Goal: Task Accomplishment & Management: Use online tool/utility

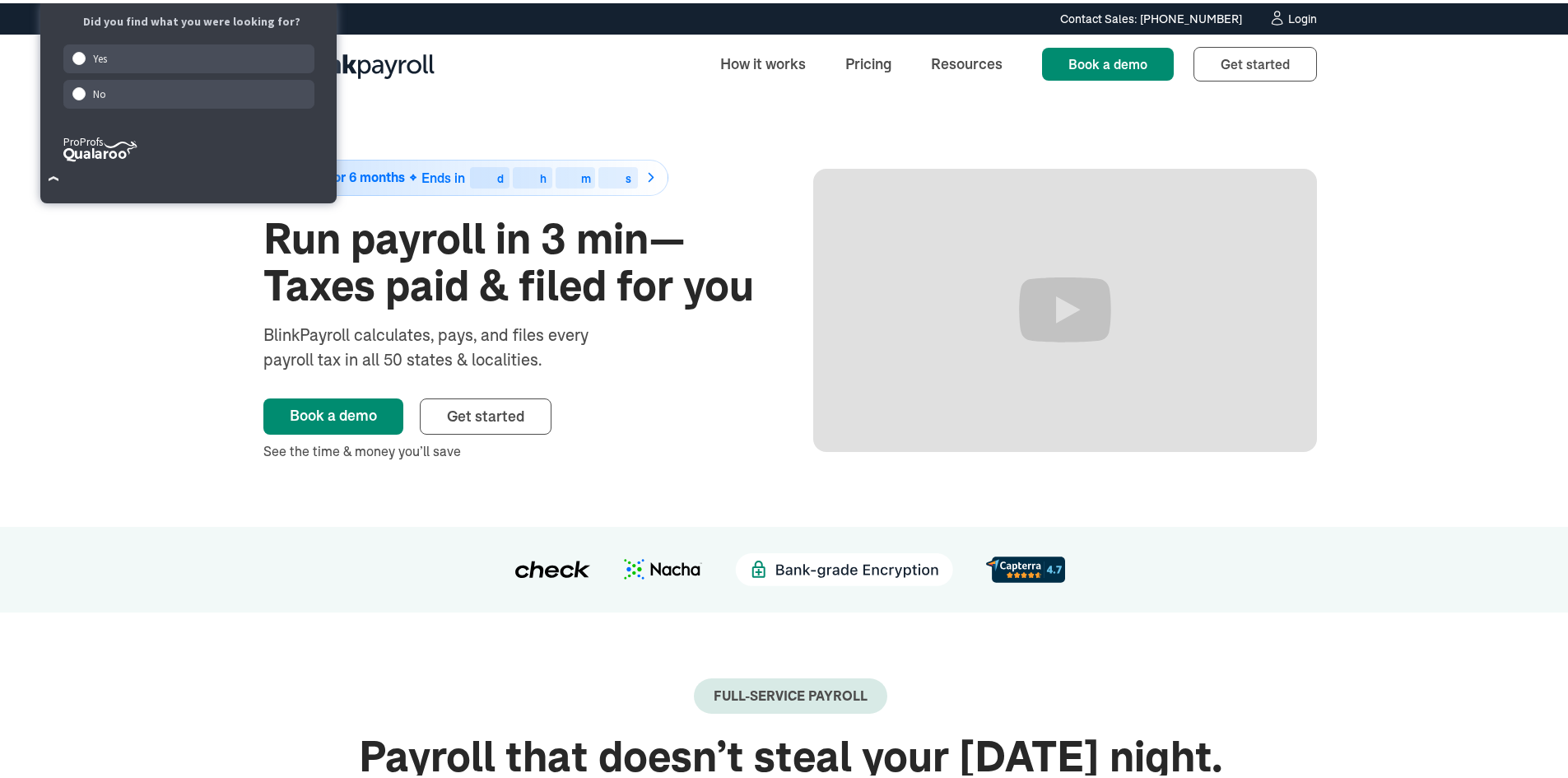
click at [1295, 19] on div "Login" at bounding box center [1302, 15] width 29 height 11
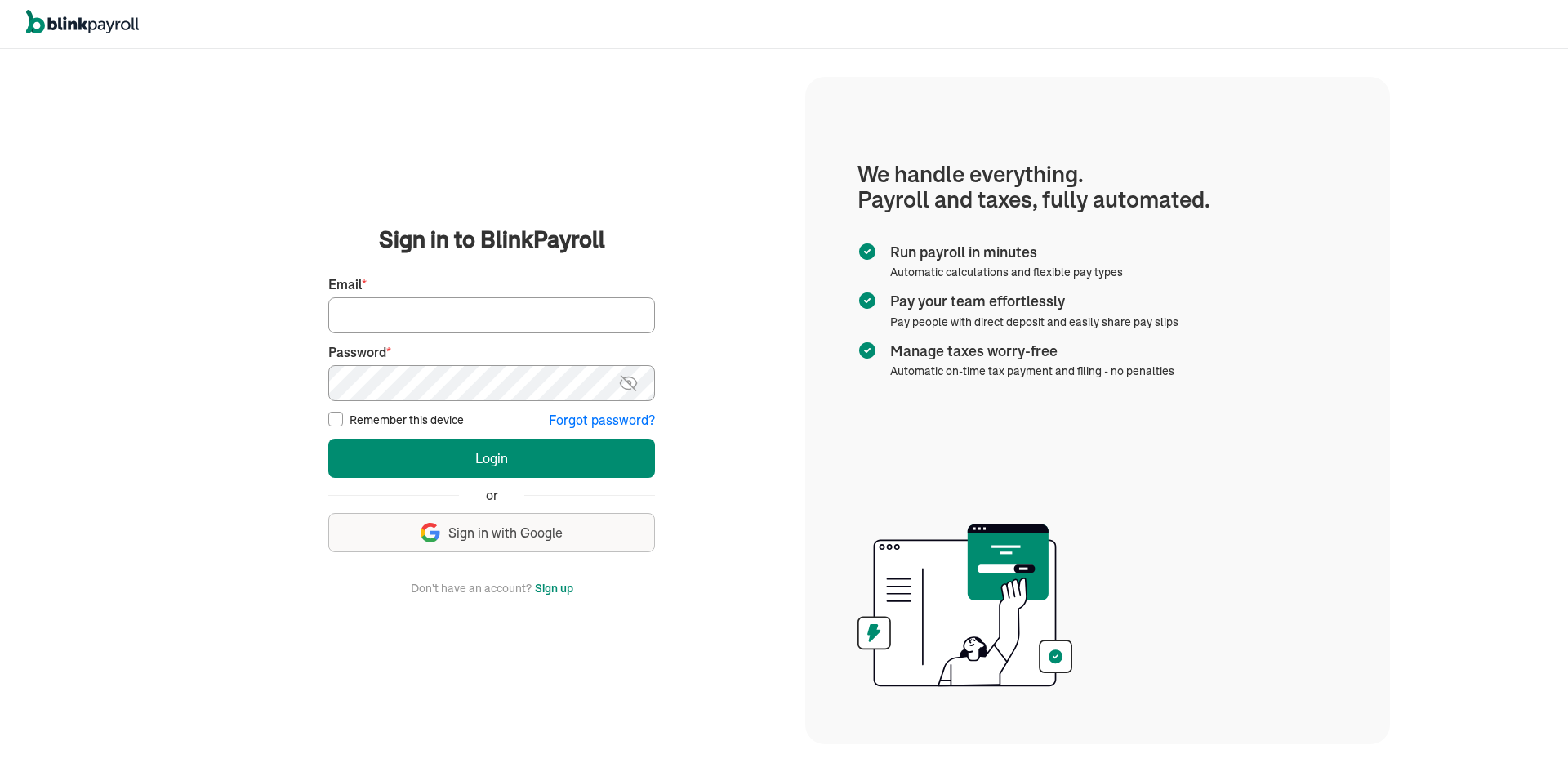
click at [544, 310] on input "Email *" at bounding box center [492, 315] width 327 height 36
type input "lekitah@yahoo.com"
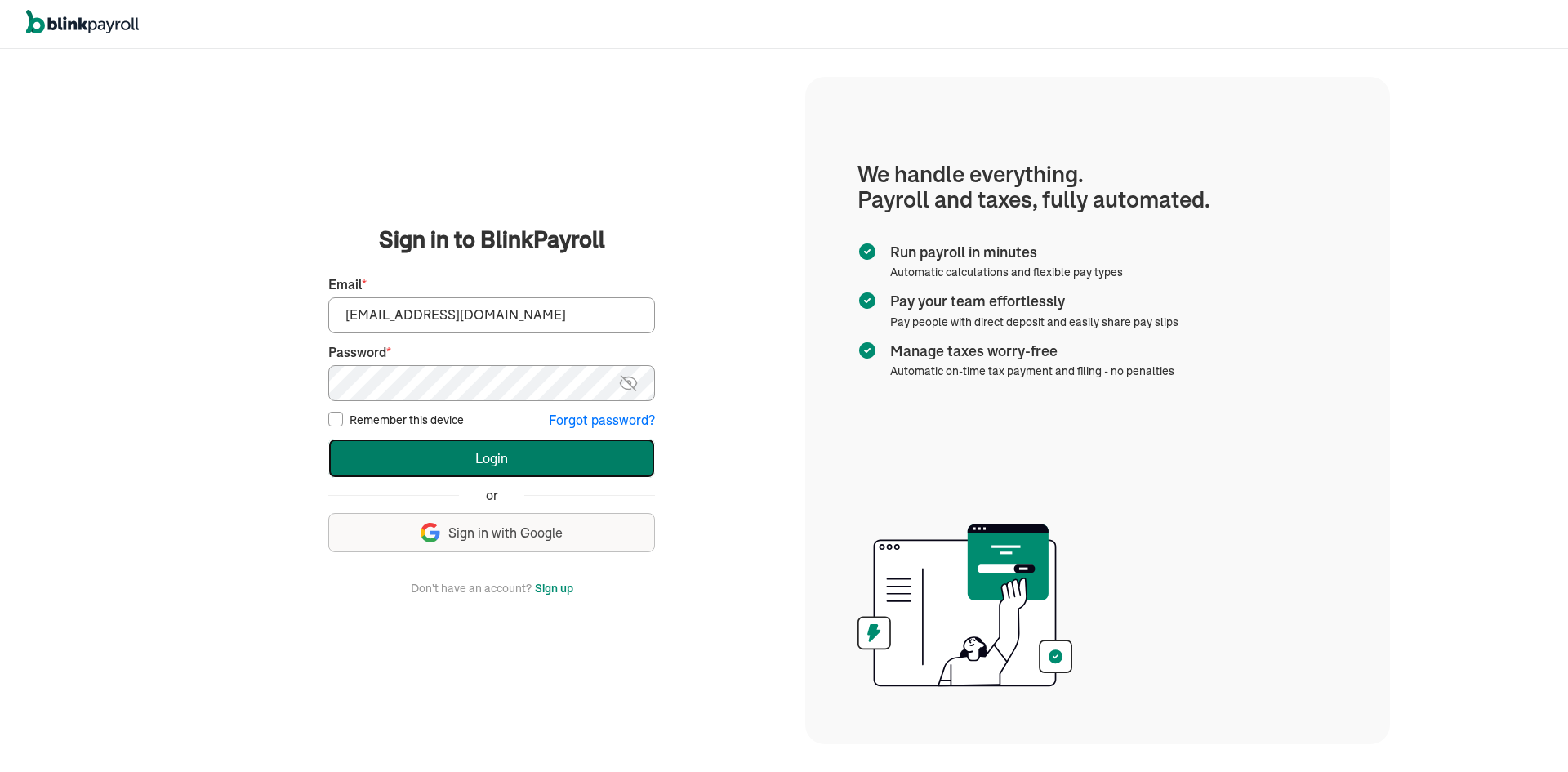
click at [396, 460] on button "Login" at bounding box center [492, 458] width 327 height 39
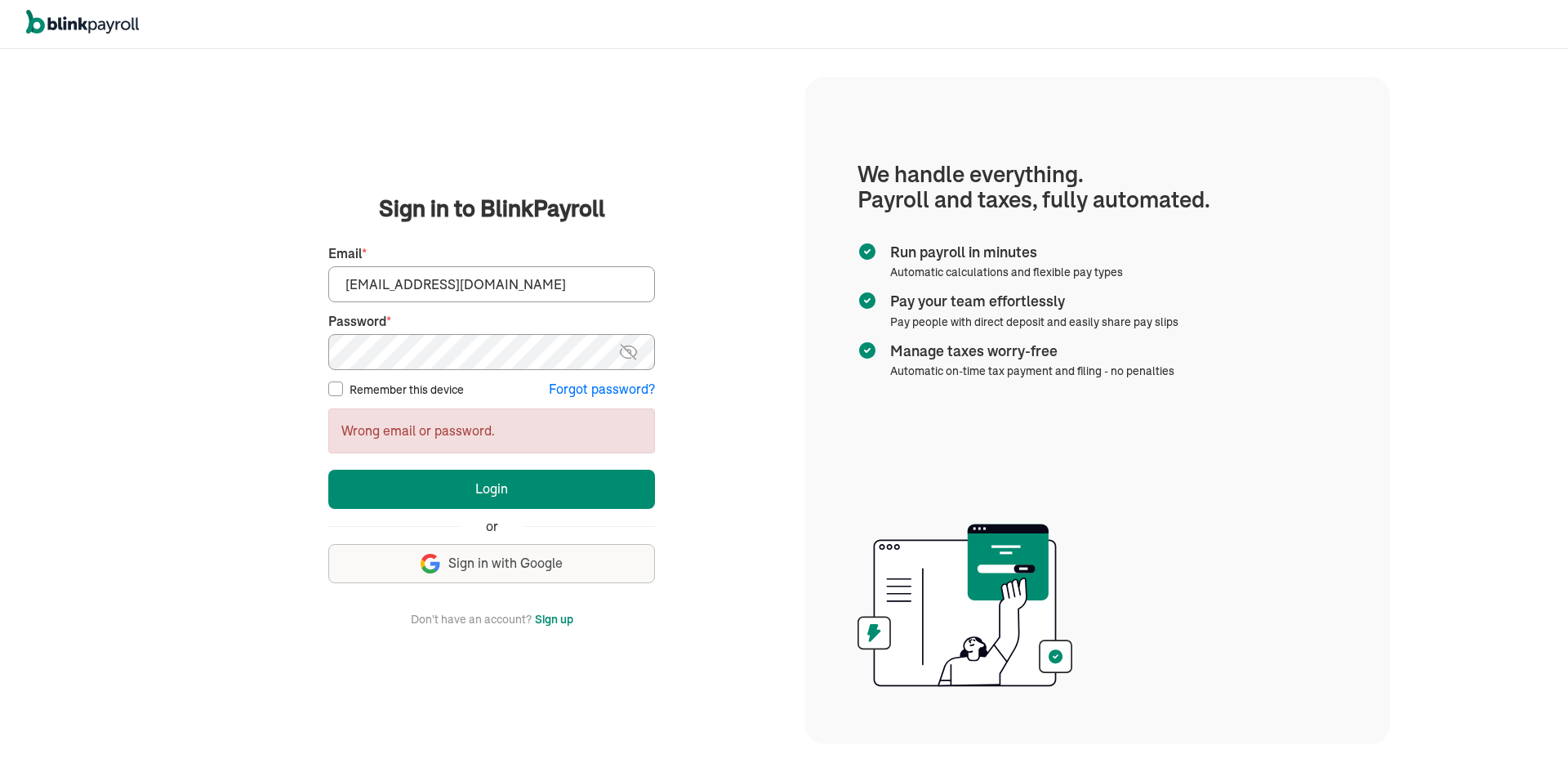
click at [196, 332] on div "We handle it all. Payroll and taxes, fully automated. Back Forgot your password…" at bounding box center [492, 410] width 628 height 720
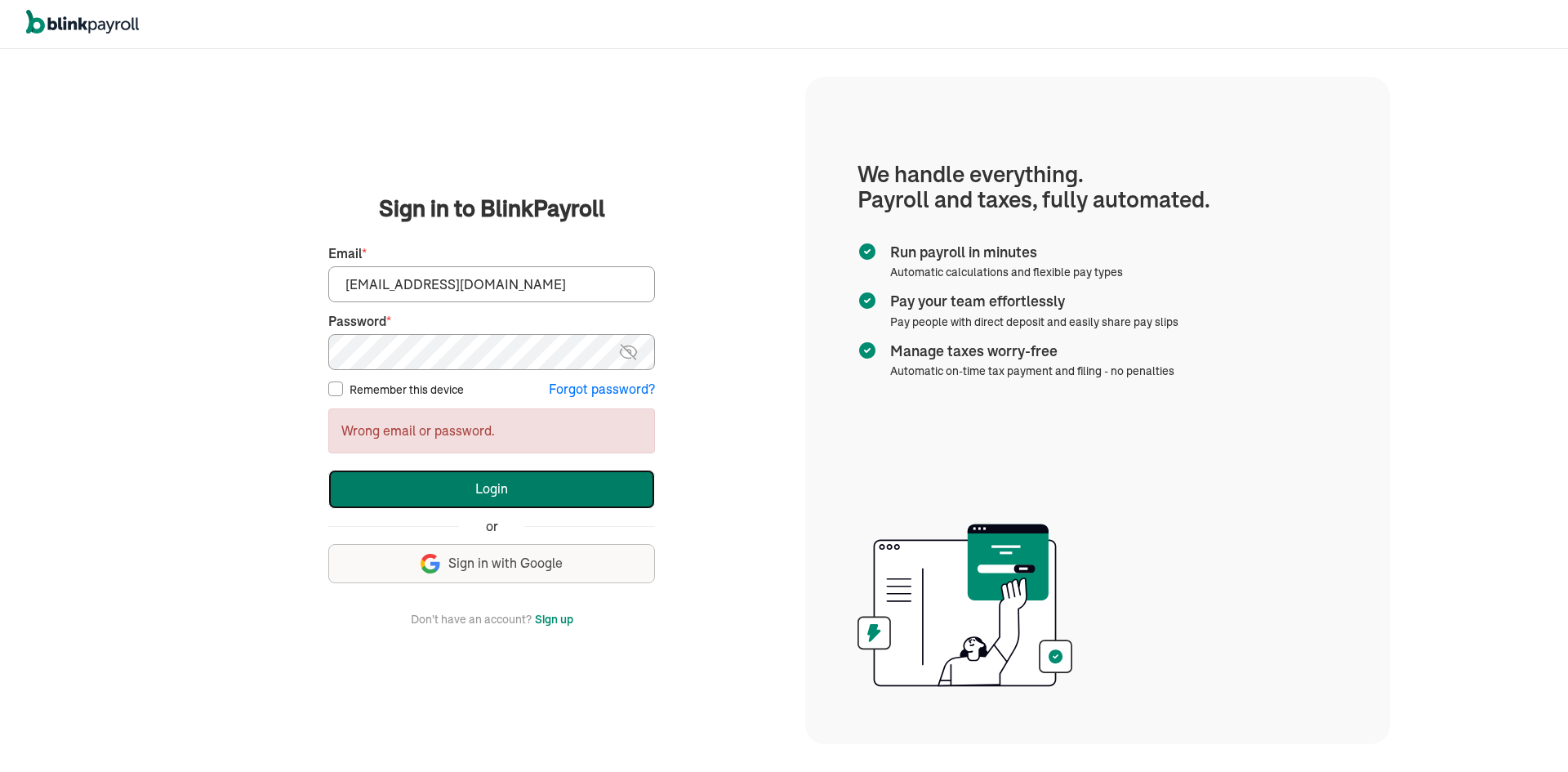
click at [353, 480] on button "Login" at bounding box center [492, 489] width 327 height 39
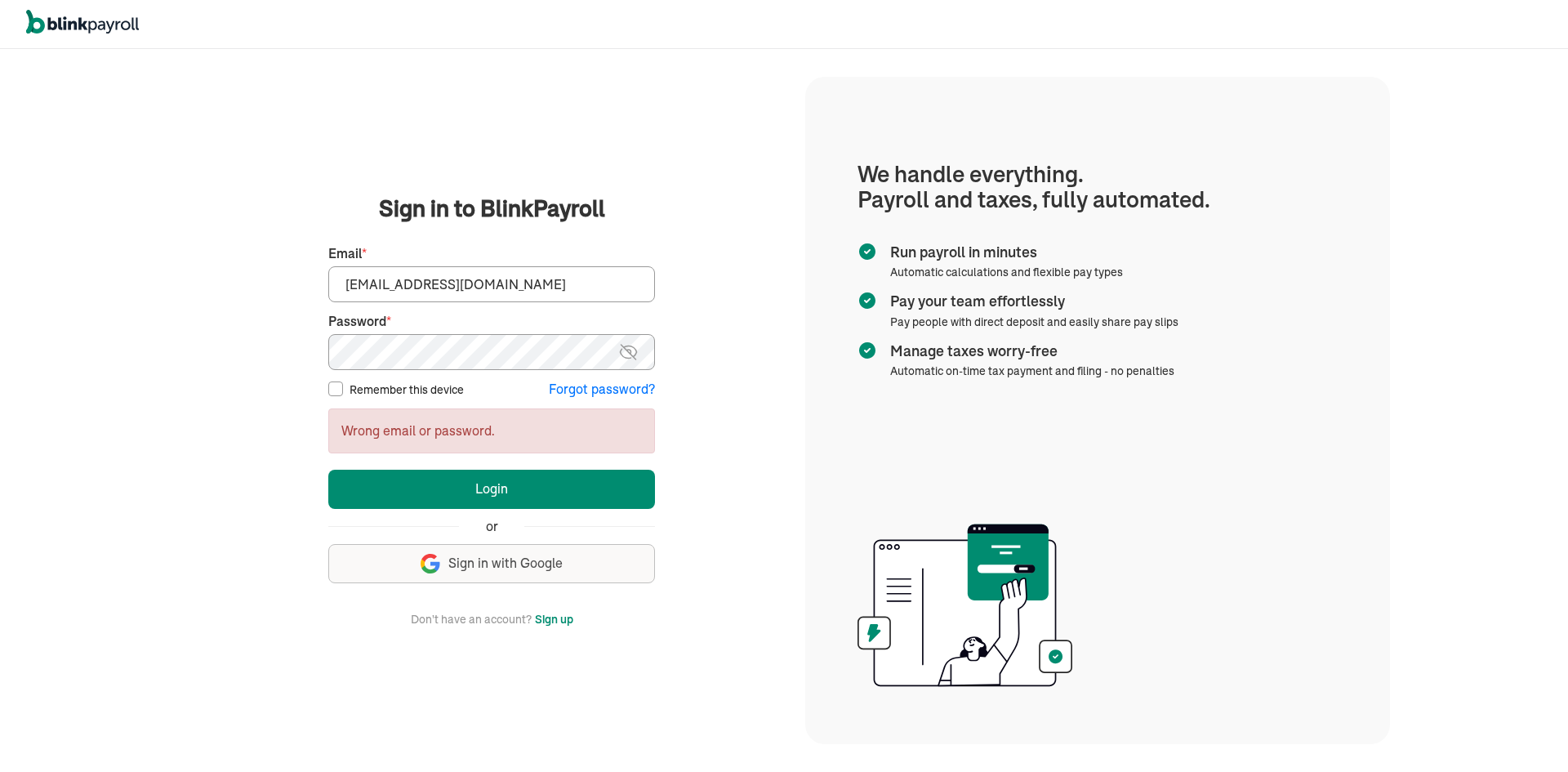
click at [230, 326] on main "Sign in to BlinkPayroll Sign in 30-day free trial Sign up now, get 20% off for …" at bounding box center [491, 410] width 588 height 436
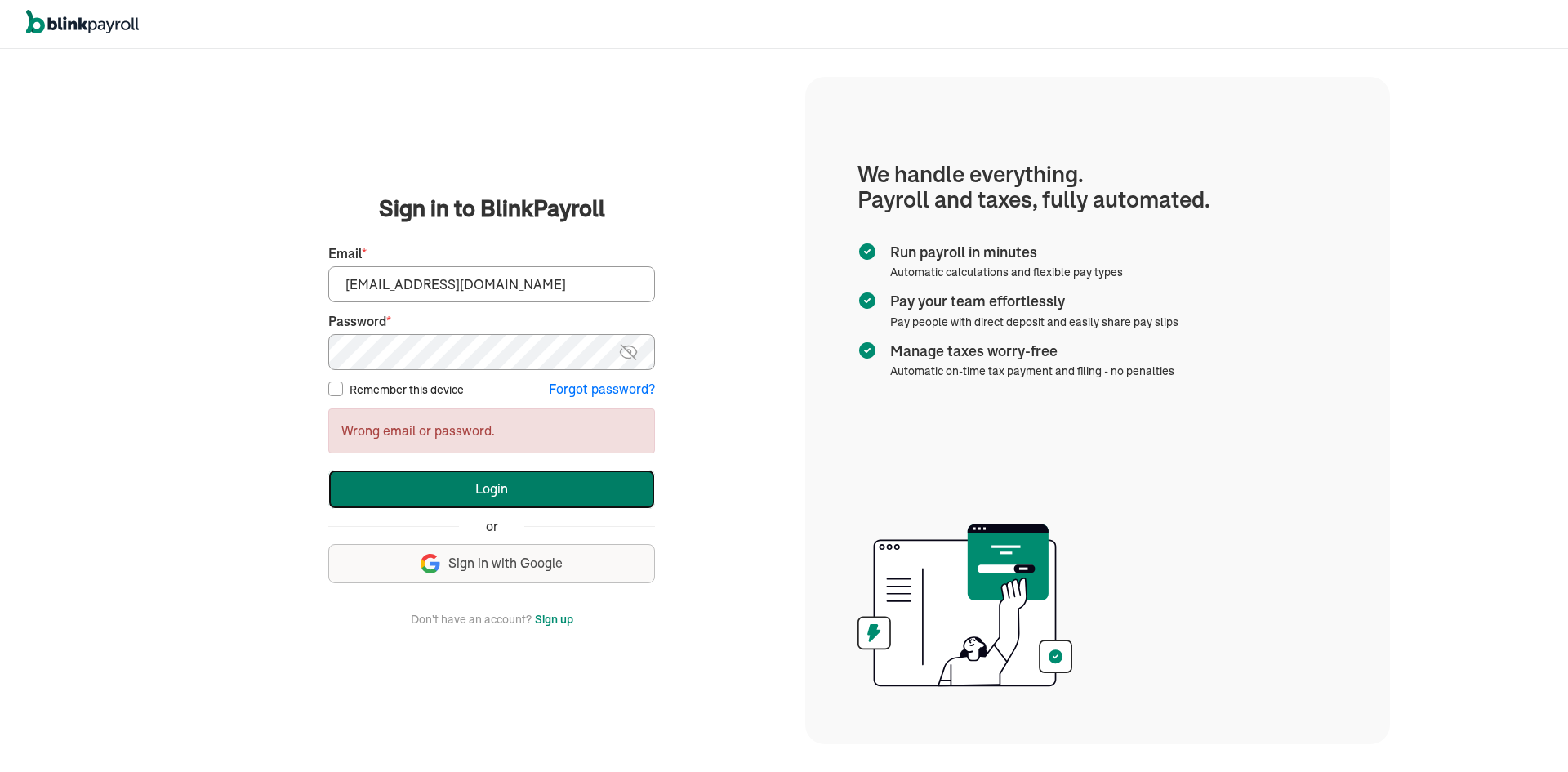
click at [392, 490] on button "Login" at bounding box center [492, 489] width 327 height 39
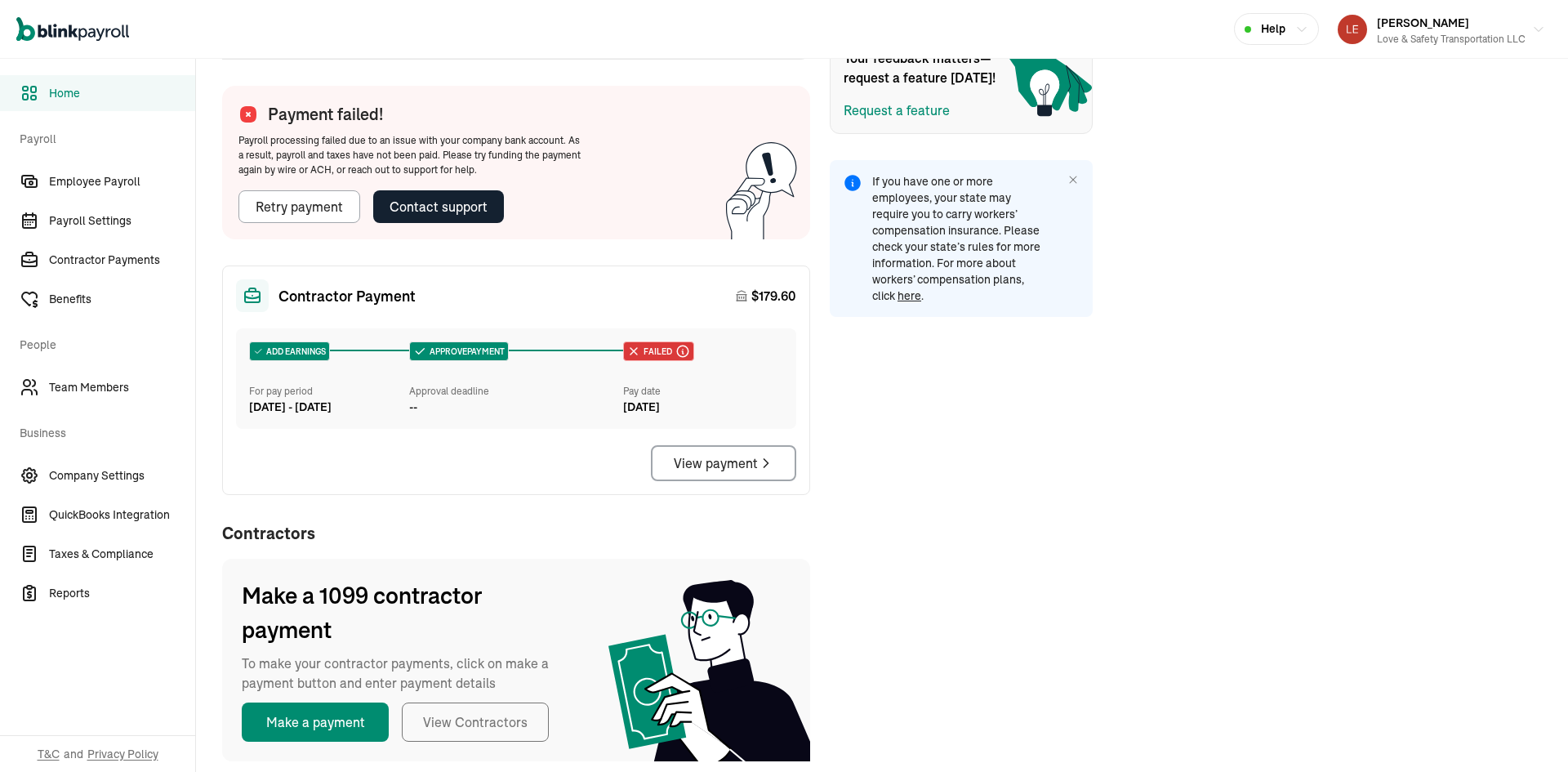
scroll to position [542, 0]
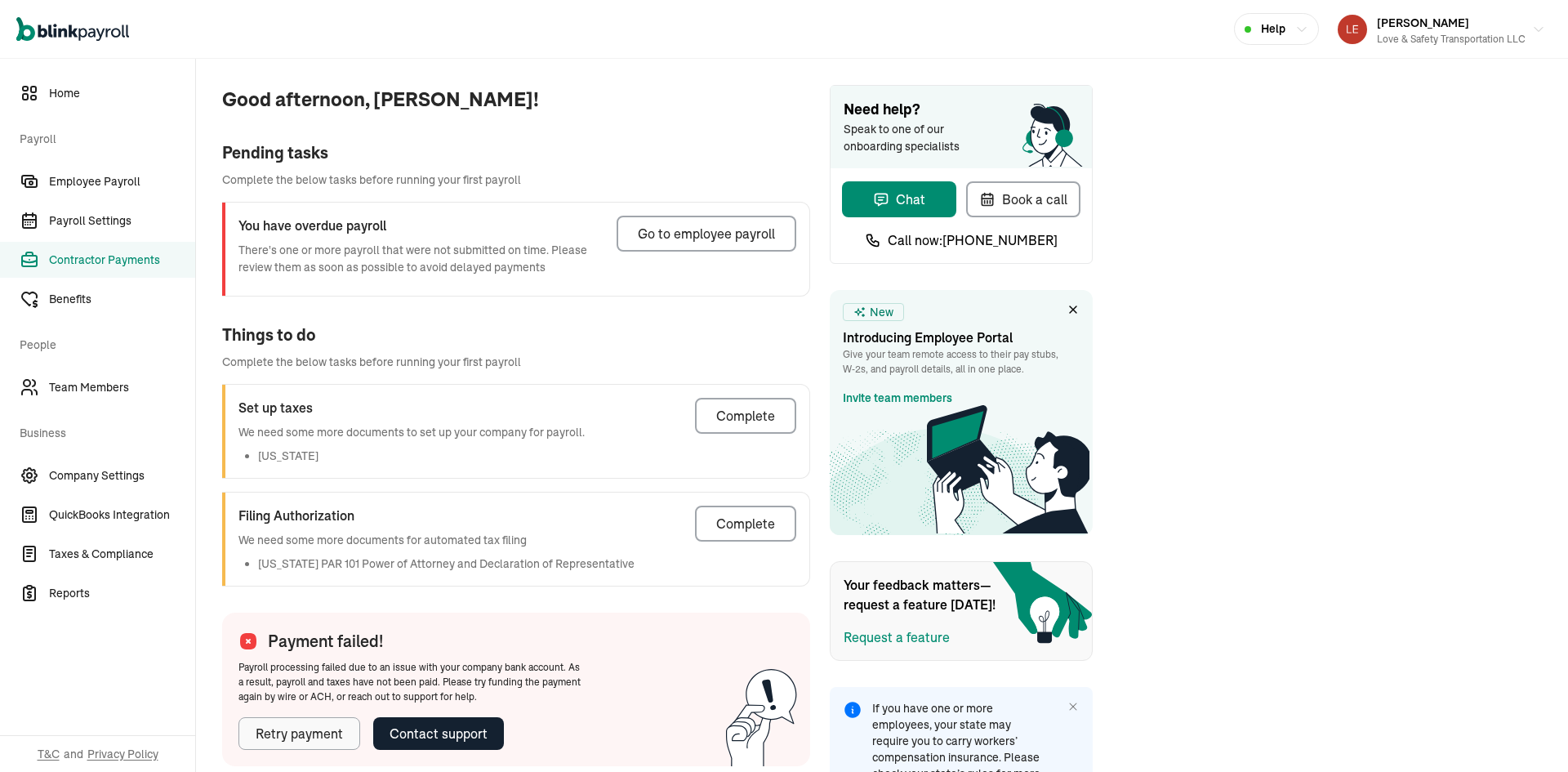
select select "direct_deposit"
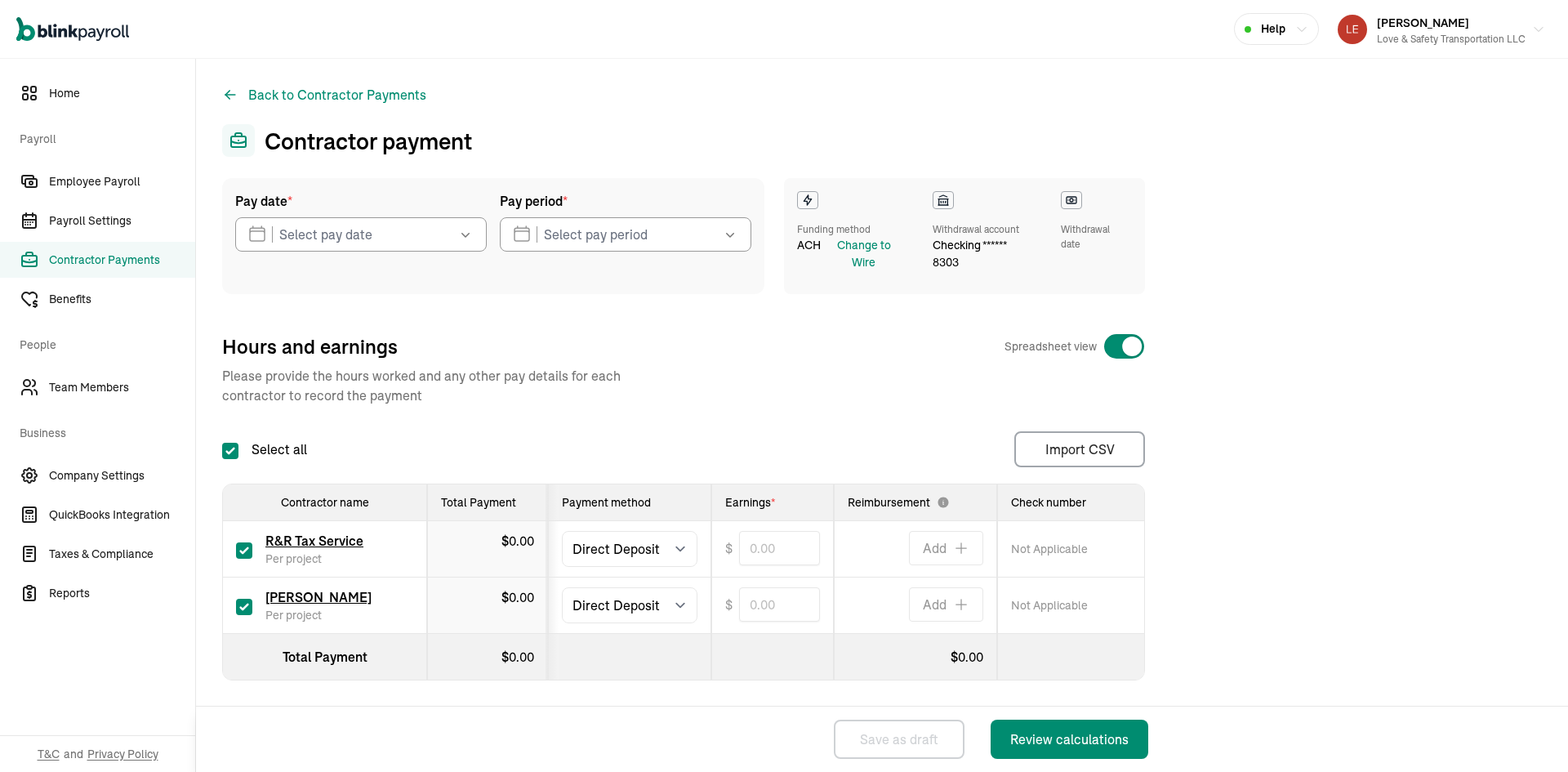
checkbox input "true"
click at [247, 548] on input "checkbox" at bounding box center [244, 550] width 17 height 17
checkbox input "false"
type input "0.00"
click at [471, 236] on icon "button" at bounding box center [465, 234] width 17 height 17
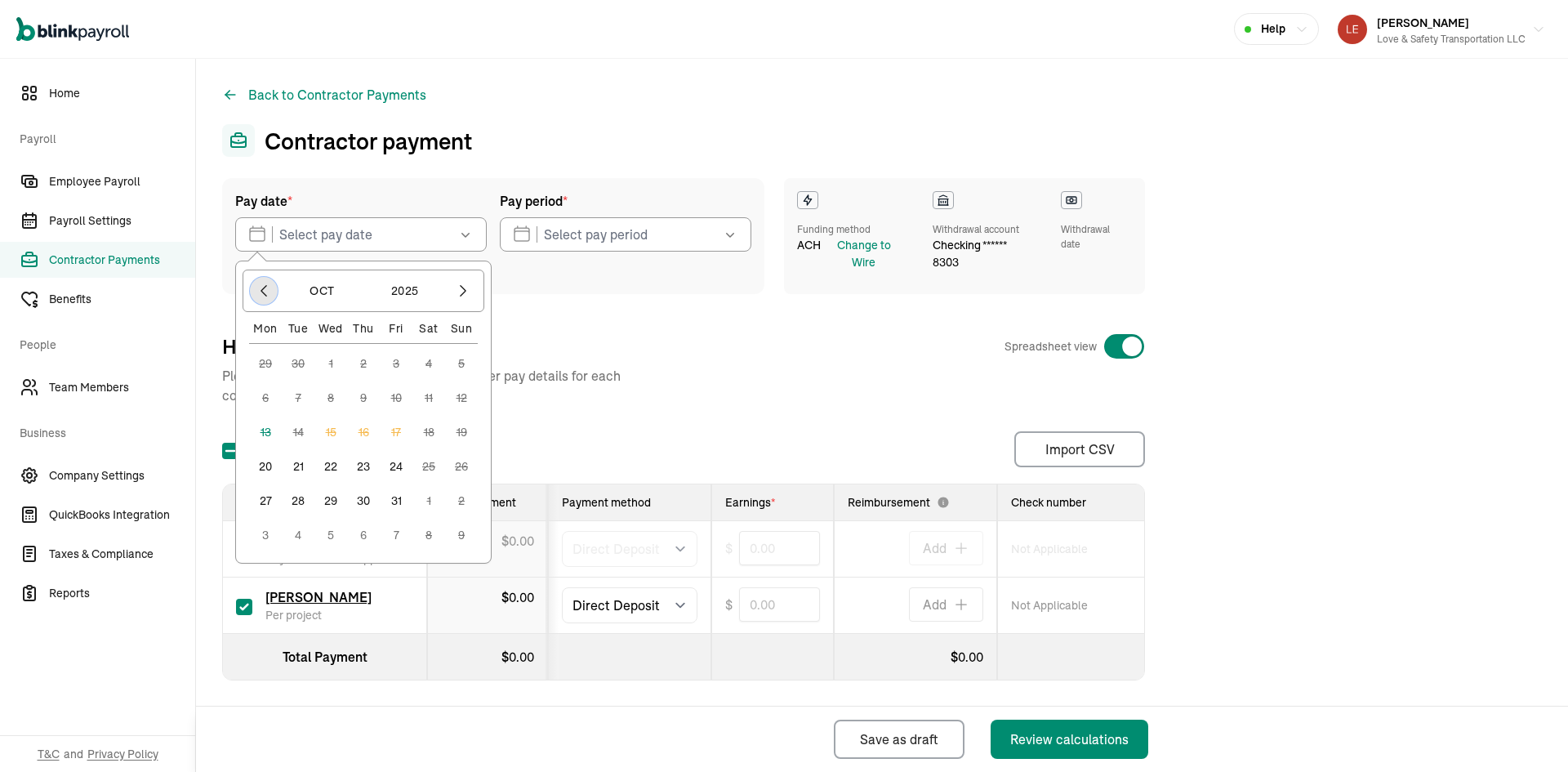
click at [260, 289] on icon "button" at bounding box center [263, 290] width 17 height 17
click at [461, 293] on icon "button" at bounding box center [462, 290] width 17 height 17
click at [735, 236] on icon "button" at bounding box center [730, 234] width 17 height 17
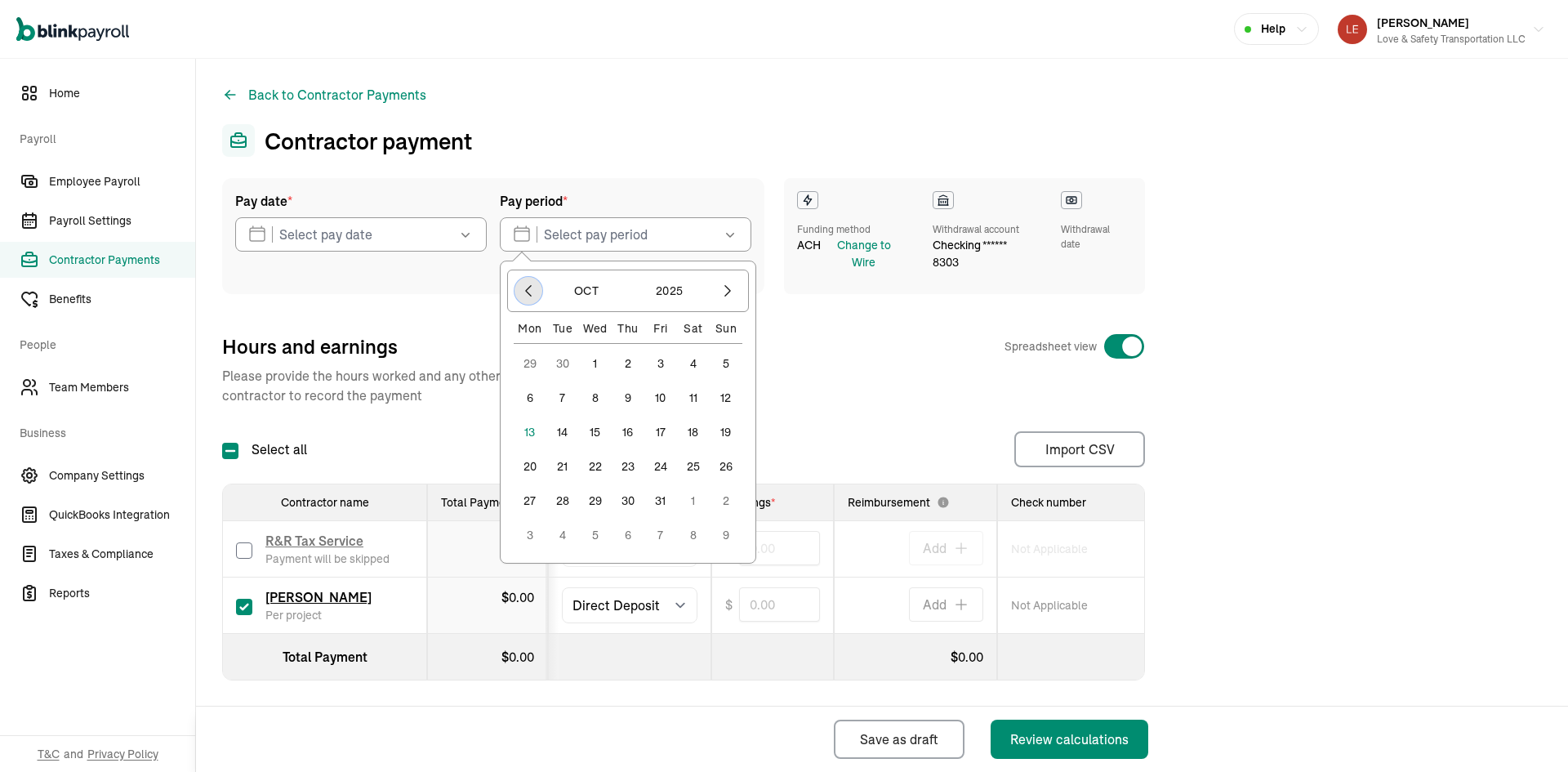
click at [528, 293] on icon "button" at bounding box center [528, 290] width 17 height 17
click at [628, 497] on button "25" at bounding box center [628, 500] width 32 height 32
click at [593, 532] on button "1" at bounding box center [594, 534] width 32 height 32
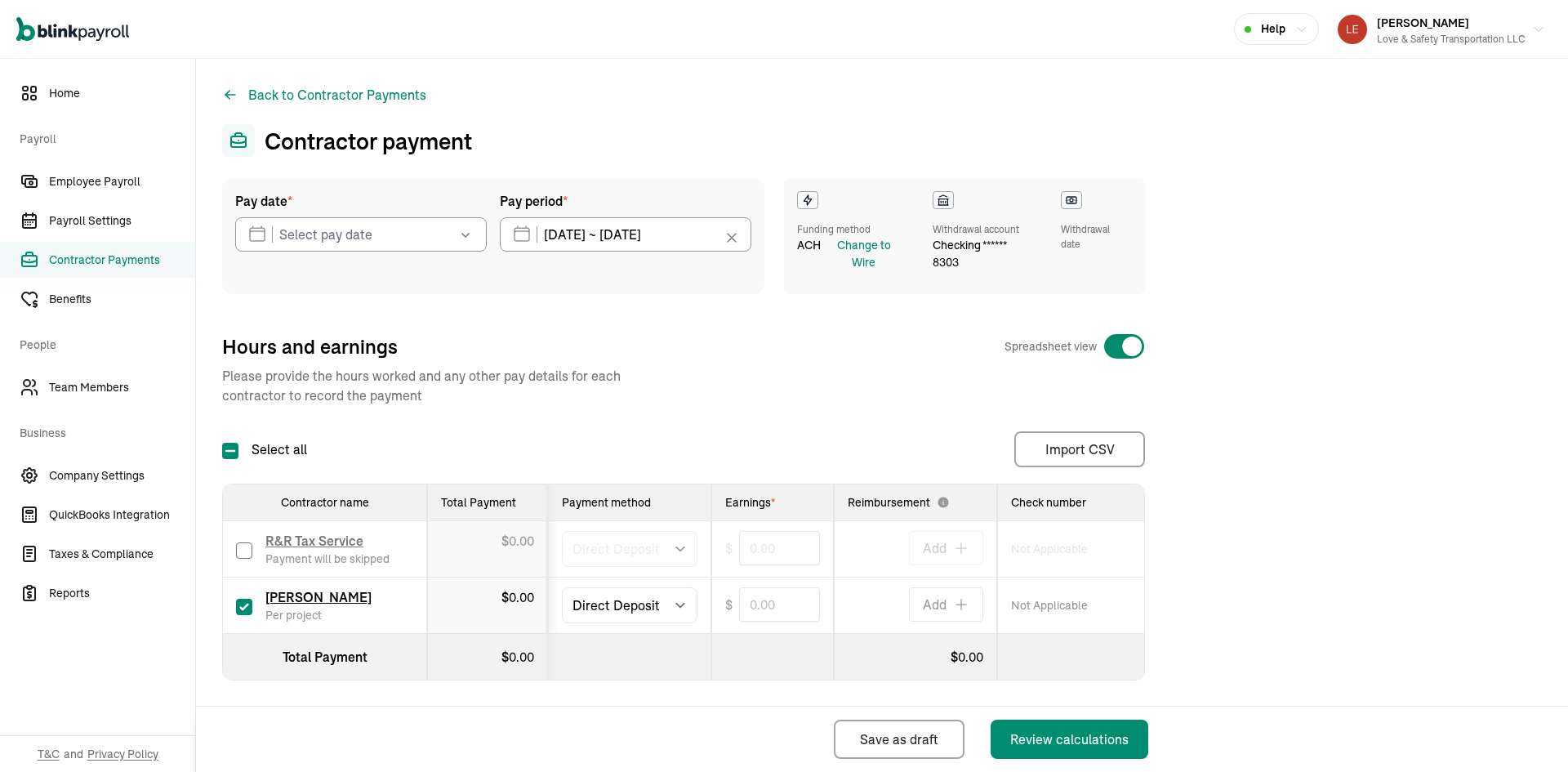
type input "09/25/2025 ~ 10/01/2025"
click at [360, 232] on input "text" at bounding box center [361, 234] width 252 height 34
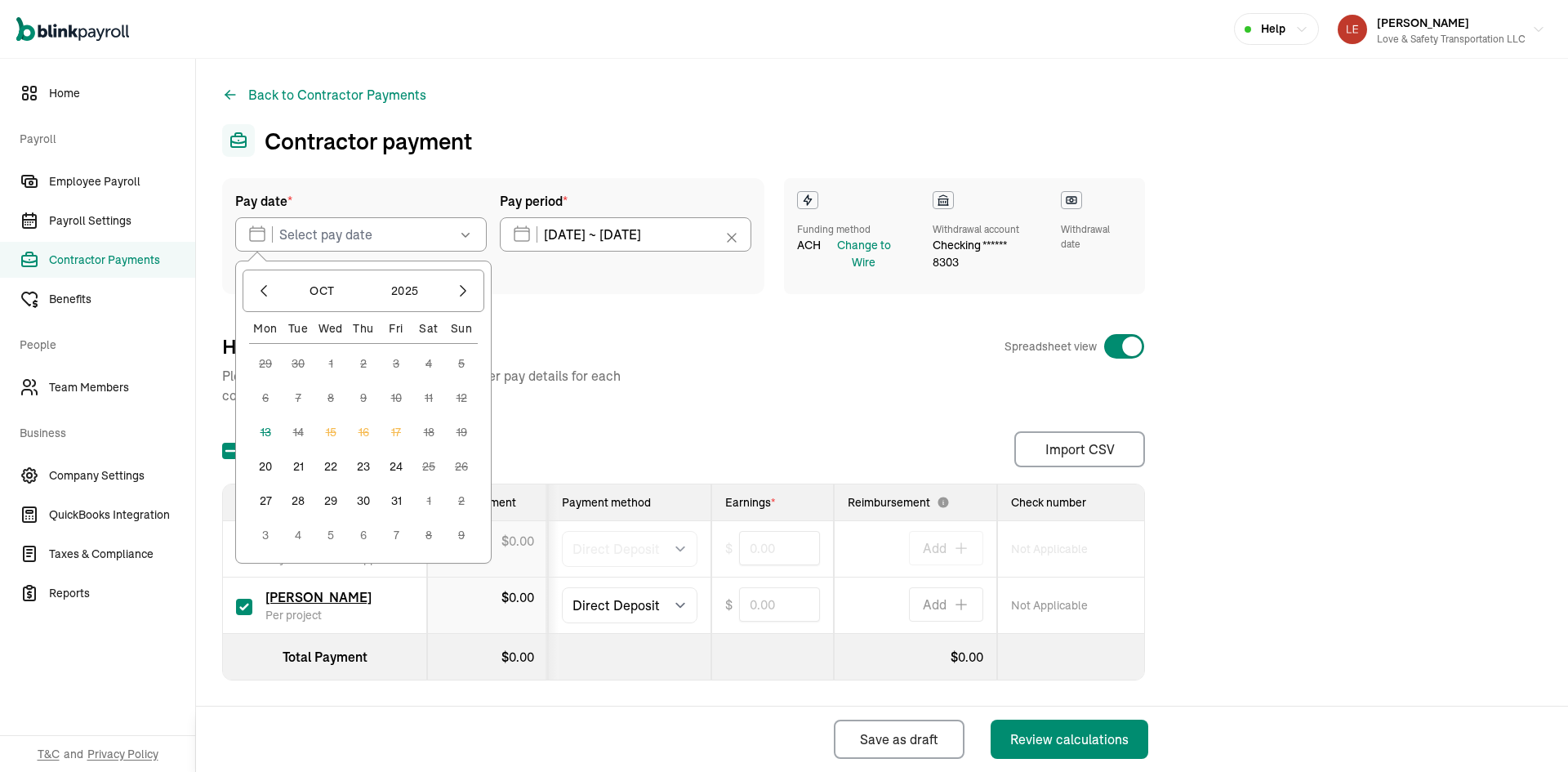
click at [261, 468] on button "20" at bounding box center [265, 466] width 32 height 32
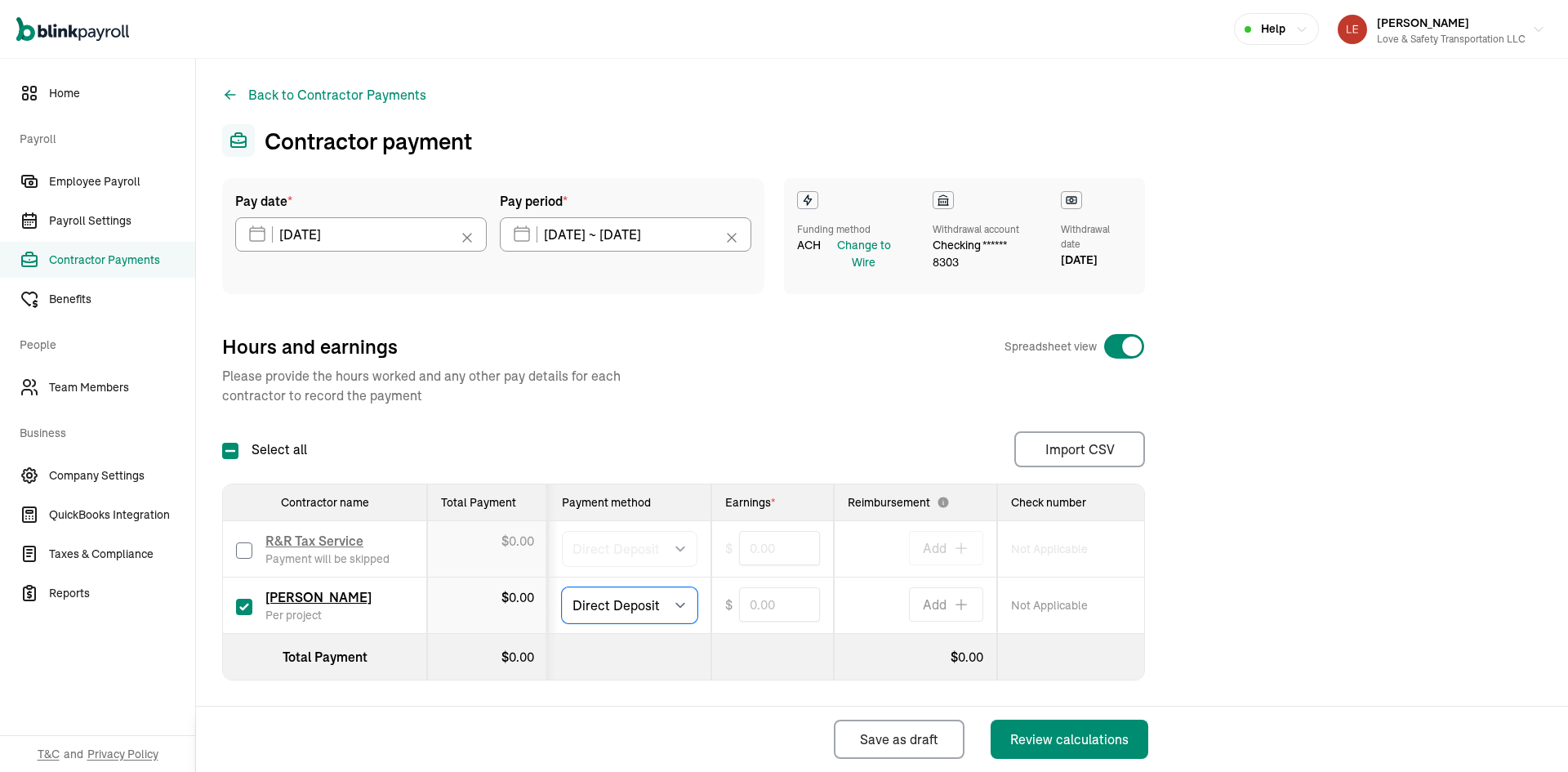
click at [678, 609] on select "Select method Direct Deposit Cash/Check" at bounding box center [629, 605] width 135 height 36
select select "manual"
click at [562, 588] on select "Select method Direct Deposit Cash/Check" at bounding box center [629, 605] width 135 height 36
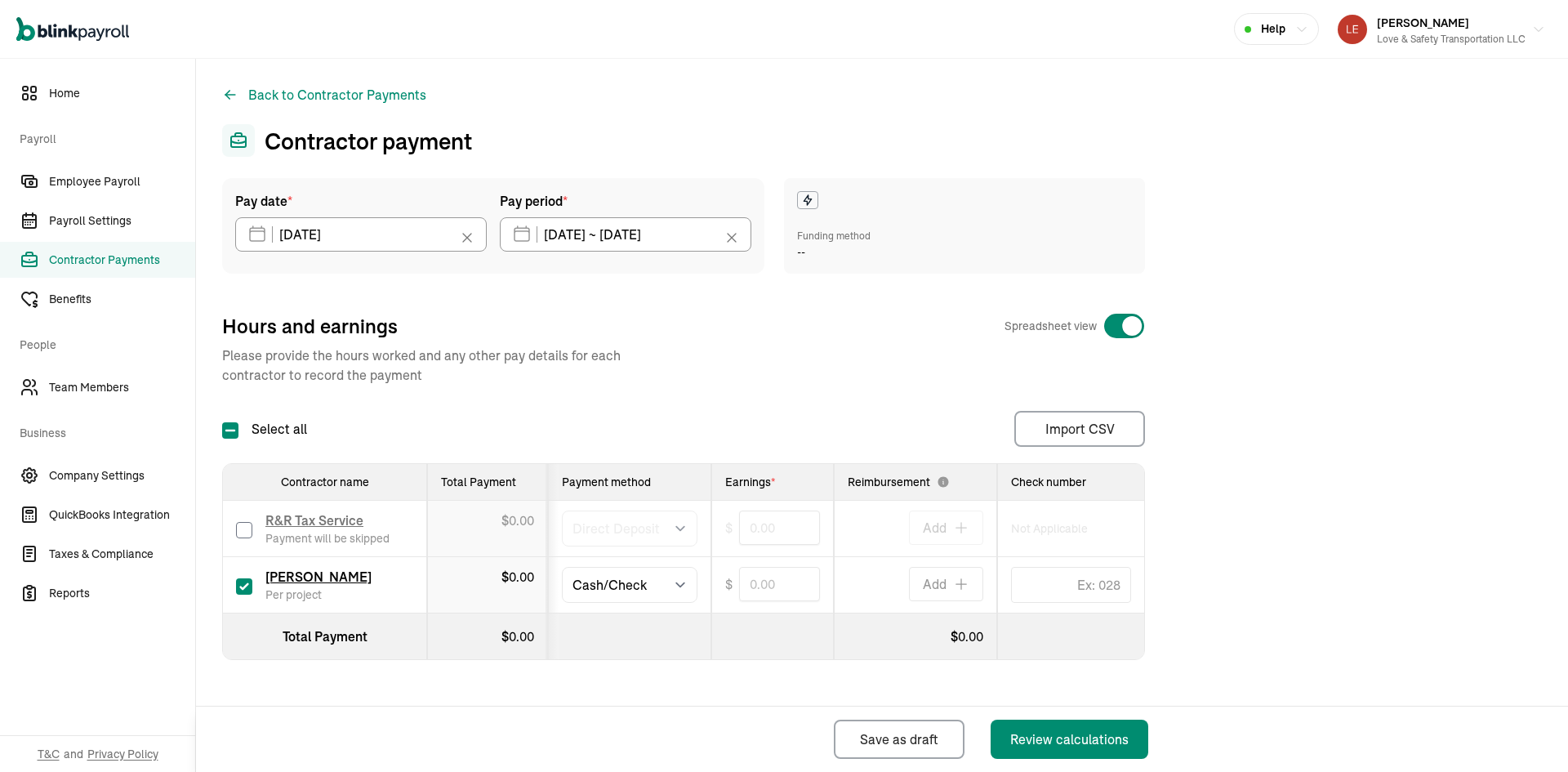
click at [465, 237] on icon at bounding box center [467, 238] width 17 height 17
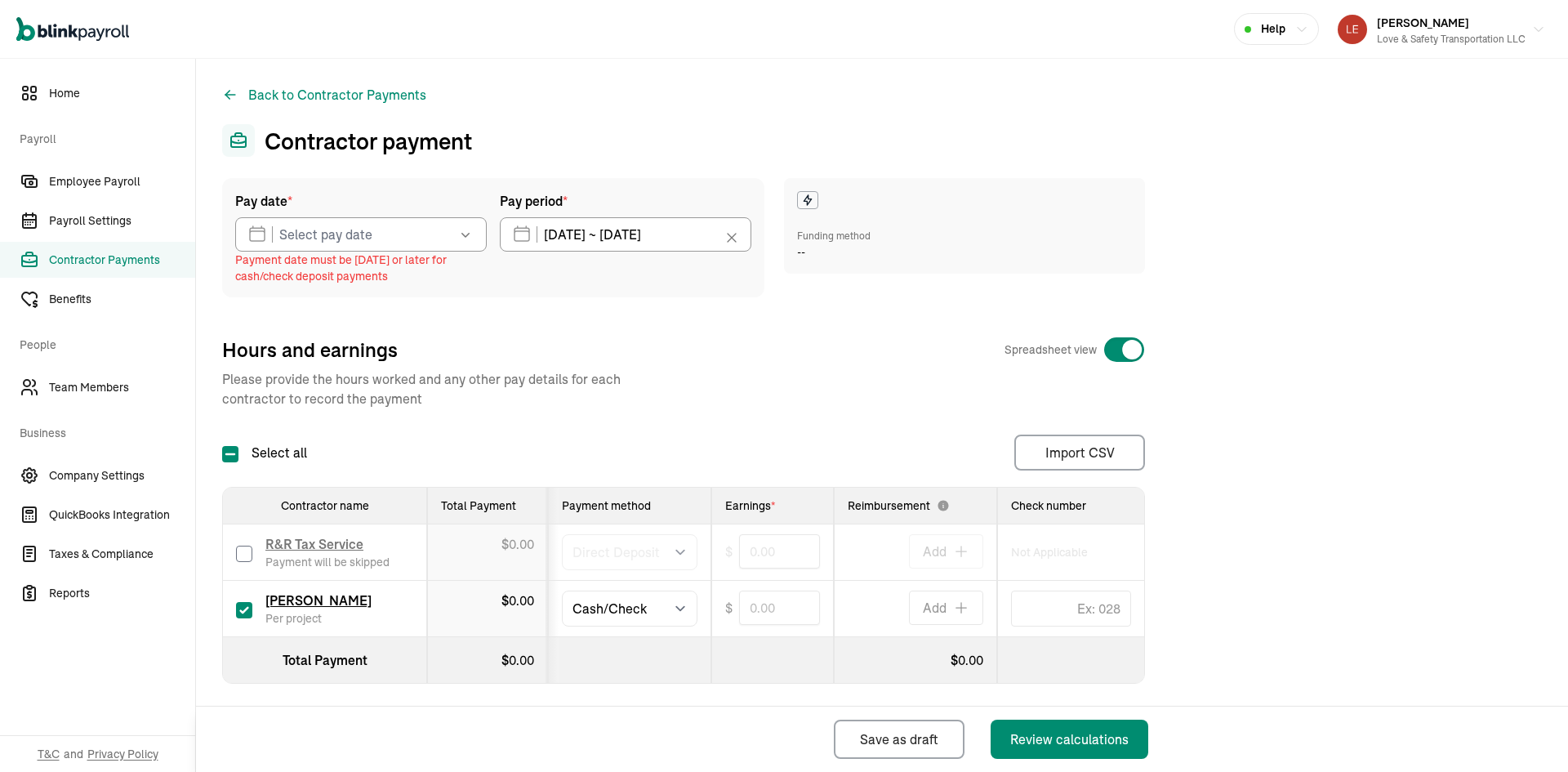
click at [465, 237] on icon "button" at bounding box center [465, 235] width 8 height 5
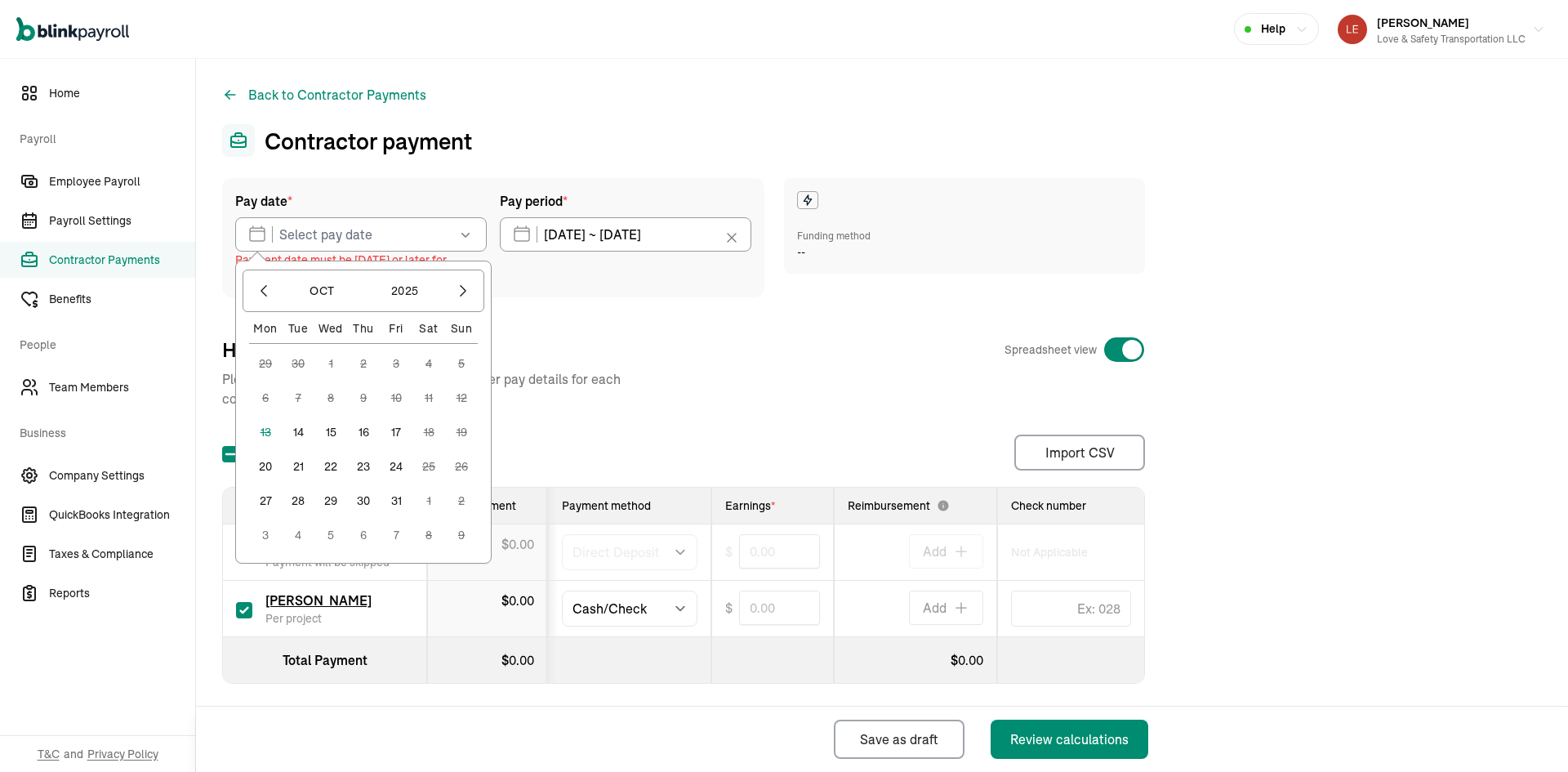
click at [299, 428] on button "14" at bounding box center [297, 432] width 32 height 32
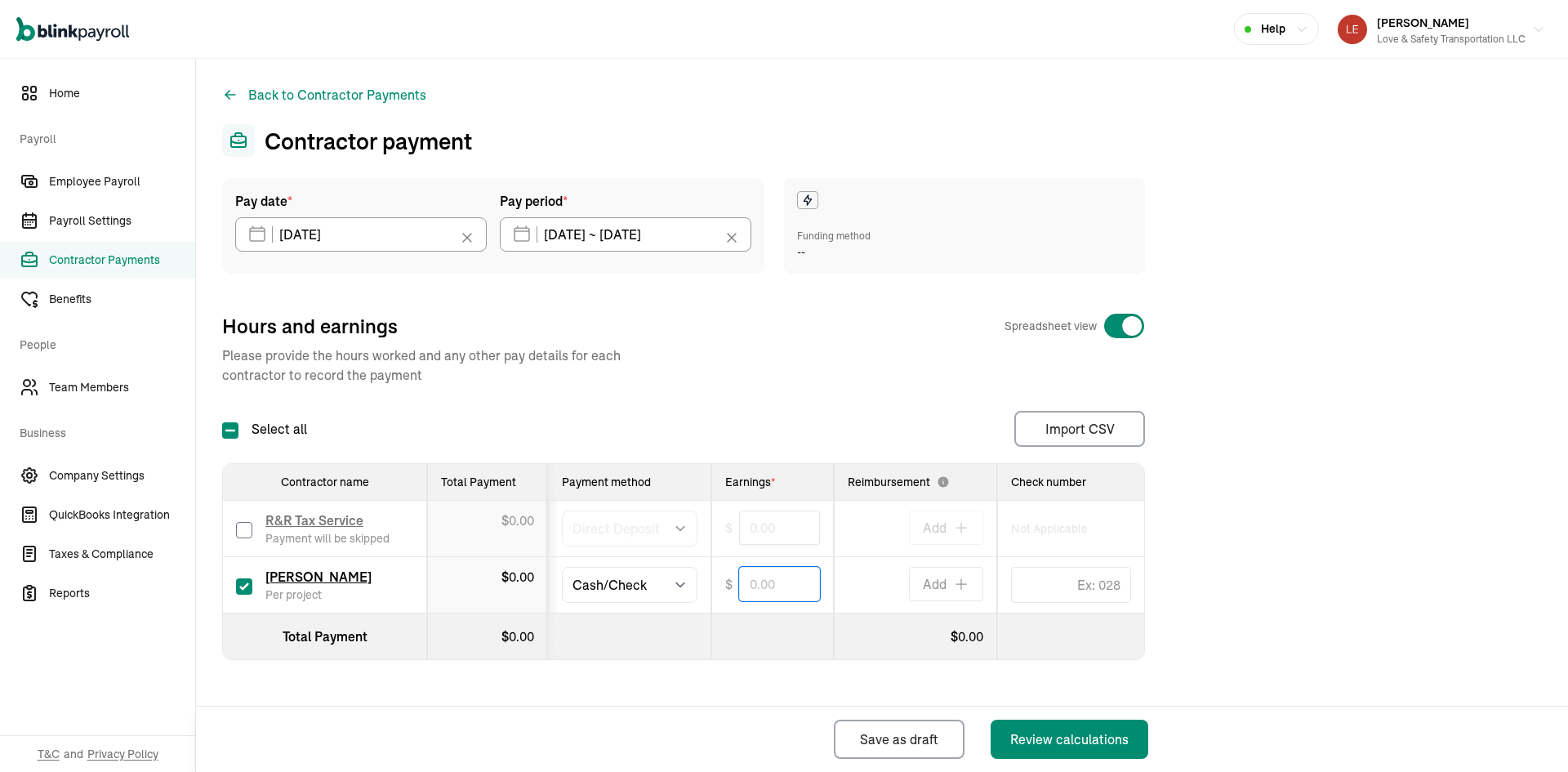
click at [775, 581] on input "text" at bounding box center [780, 583] width 80 height 34
type input "263.60"
select select "direct_deposit"
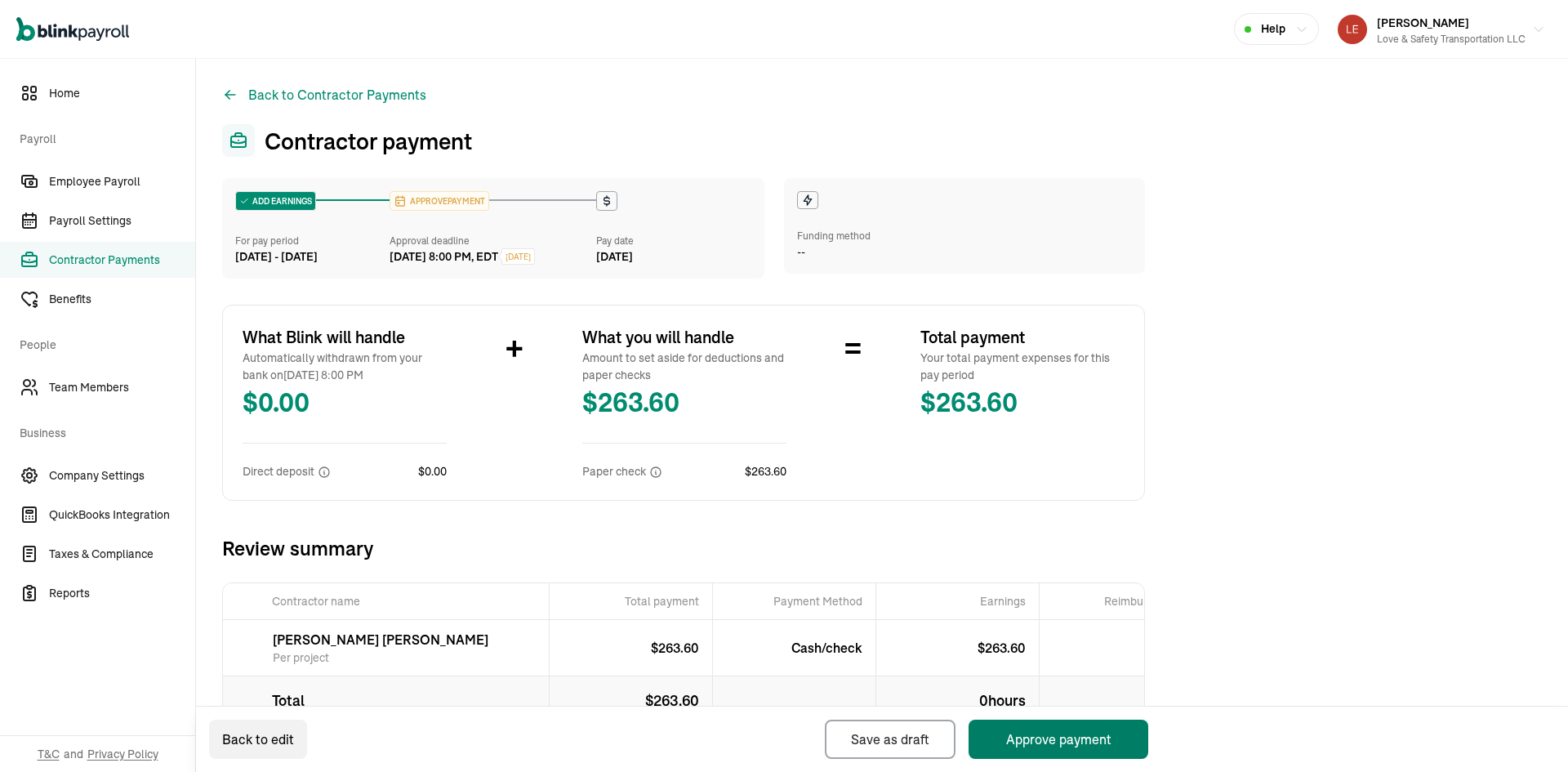
click at [1044, 745] on button "Approve payment" at bounding box center [1058, 739] width 180 height 39
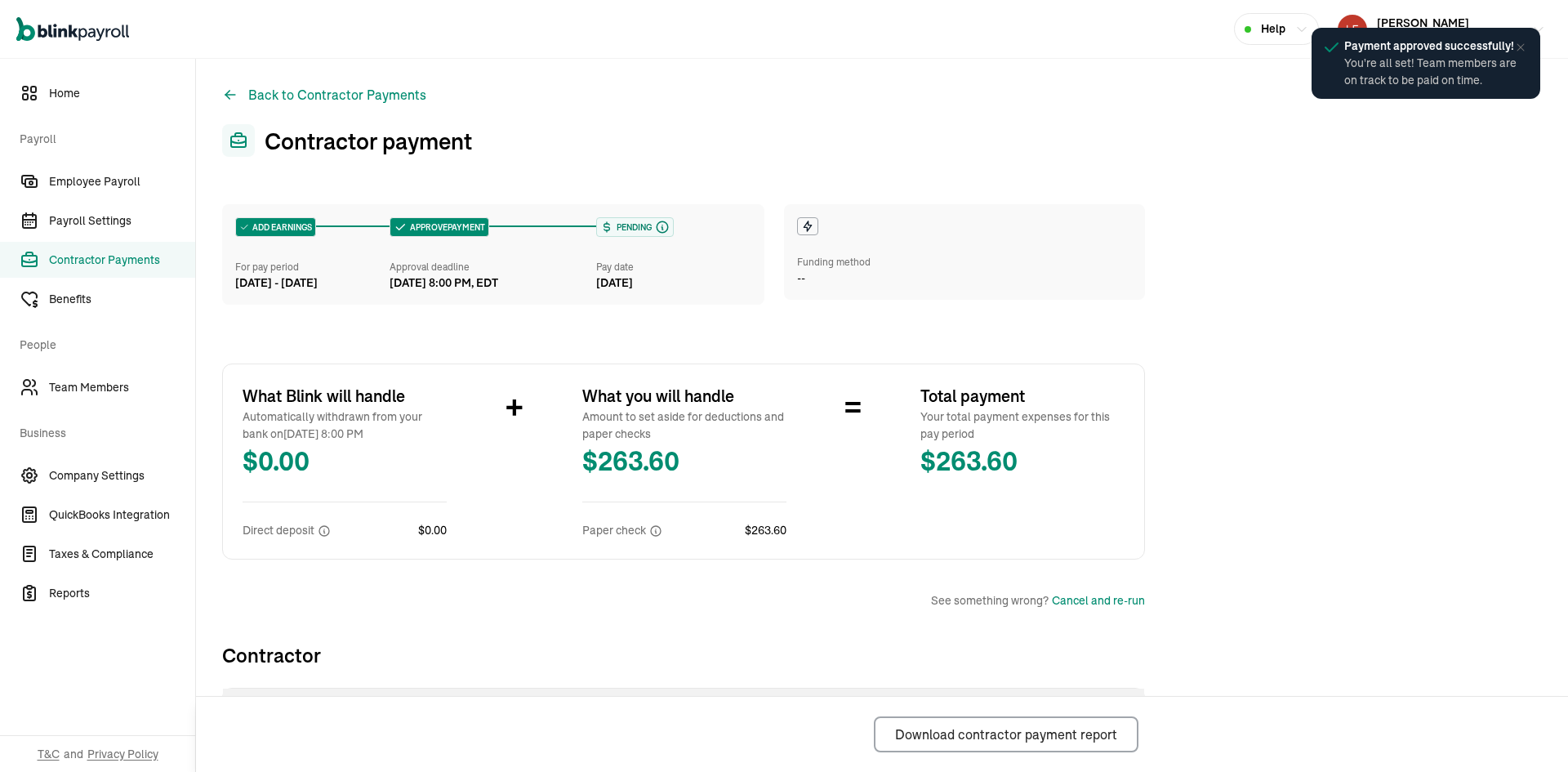
click at [1522, 48] on icon at bounding box center [1521, 47] width 7 height 7
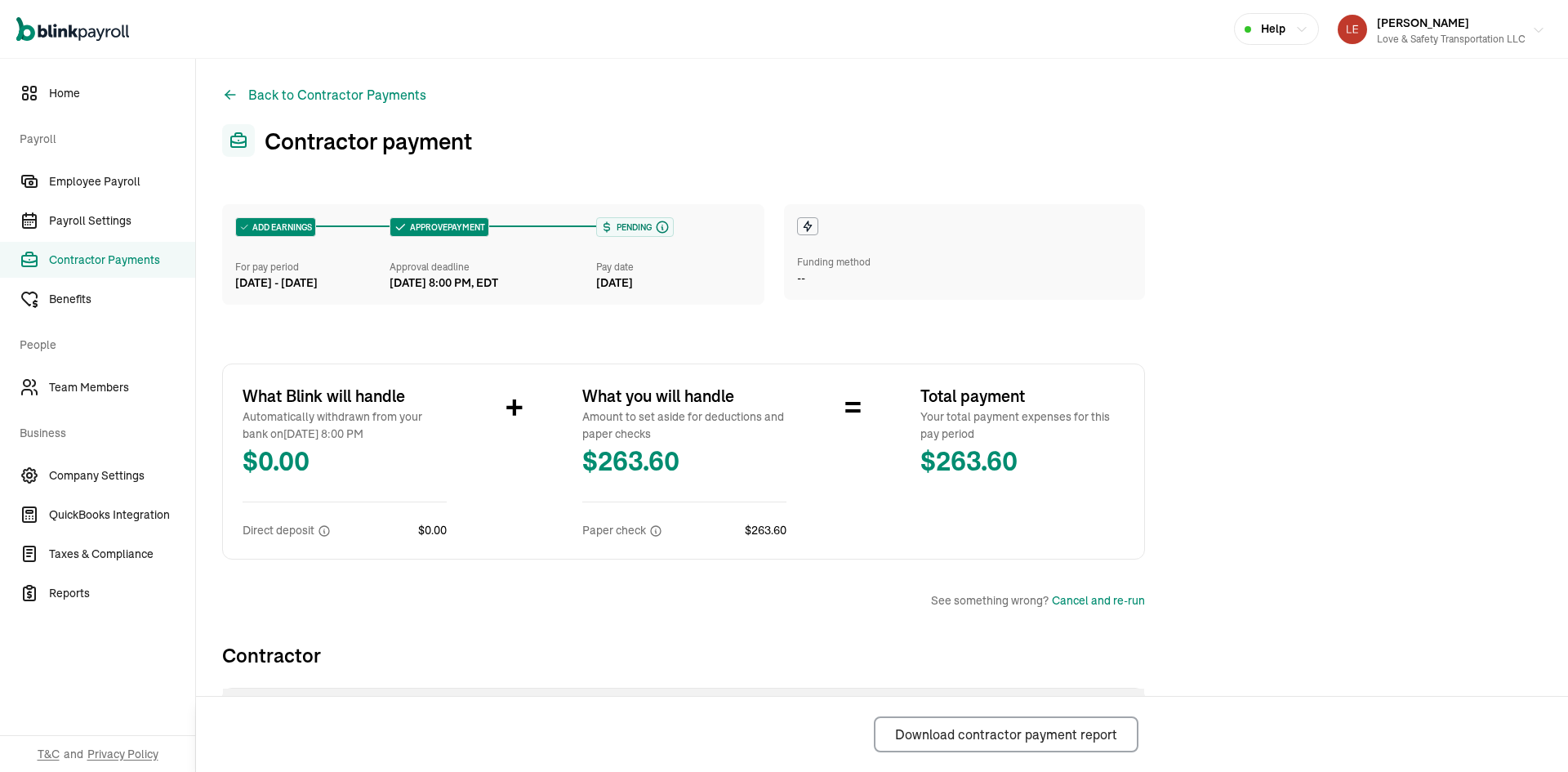
click at [1532, 32] on icon "button" at bounding box center [1538, 30] width 13 height 13
